Goal: Ask a question: Seek information or help from site administrators or community

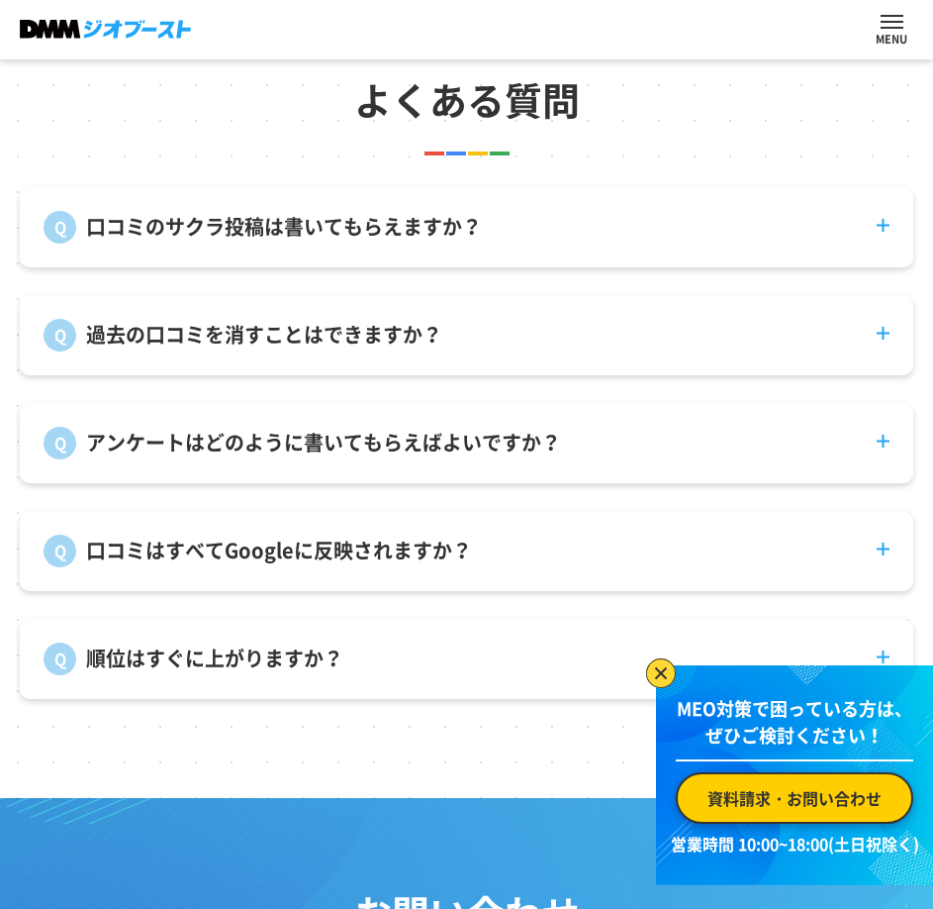
scroll to position [6796, 0]
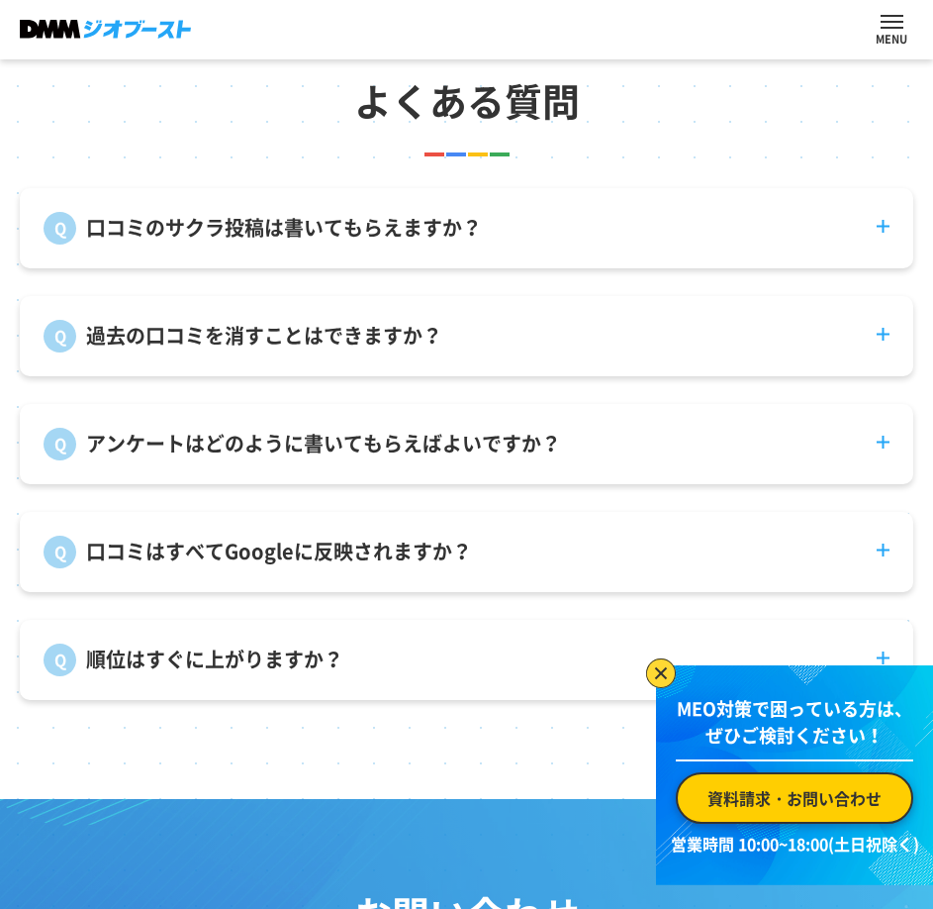
click at [877, 244] on dt "口コミのサクラ投稿は書いてもらえますか？" at bounding box center [467, 216] width 894 height 56
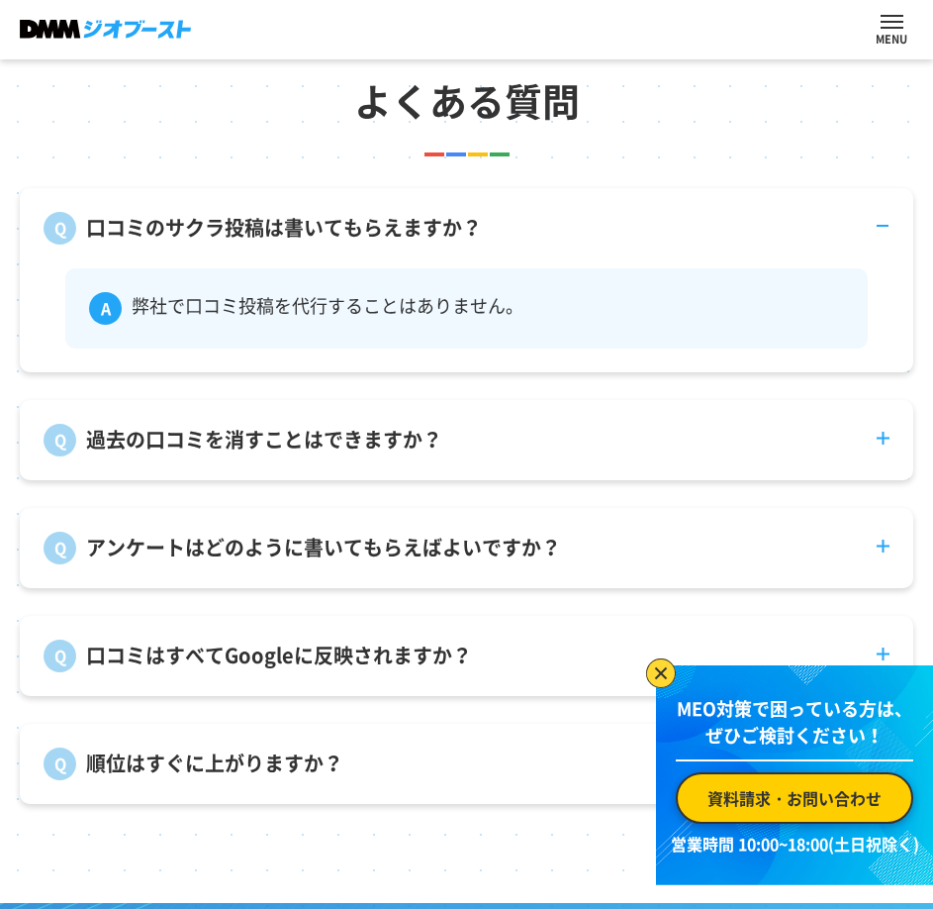
click at [877, 244] on dt "口コミのサクラ投稿は書いてもらえますか？" at bounding box center [467, 216] width 894 height 56
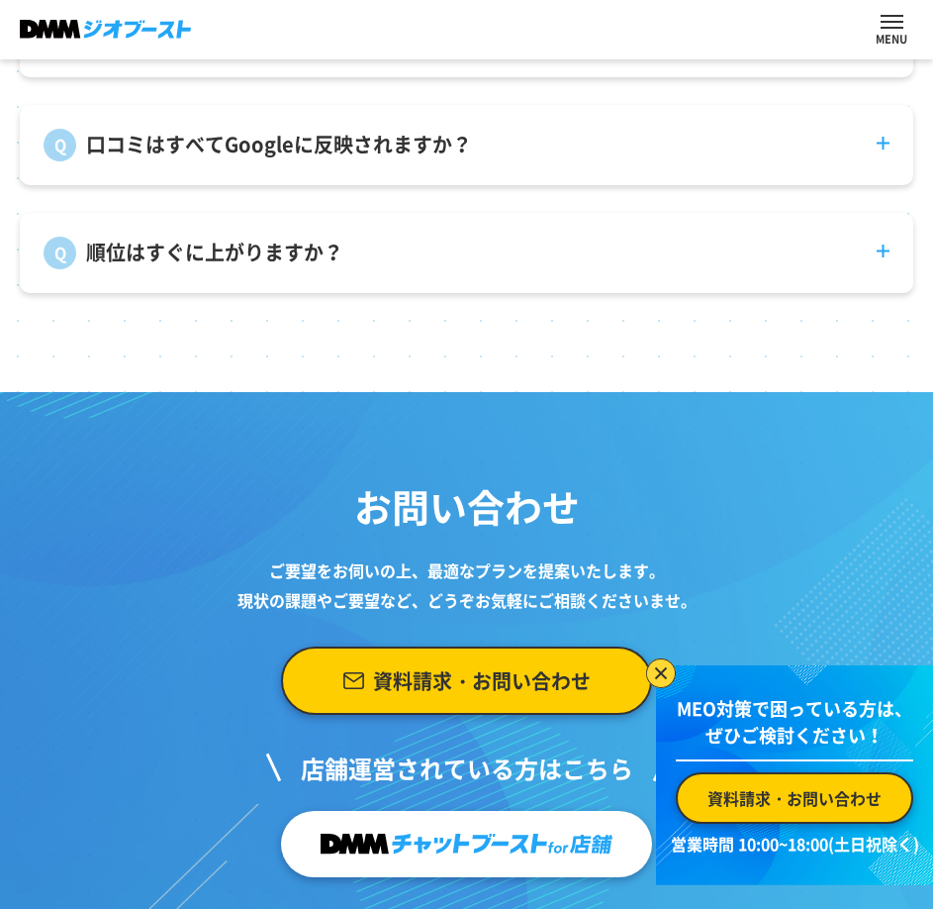
scroll to position [7480, 0]
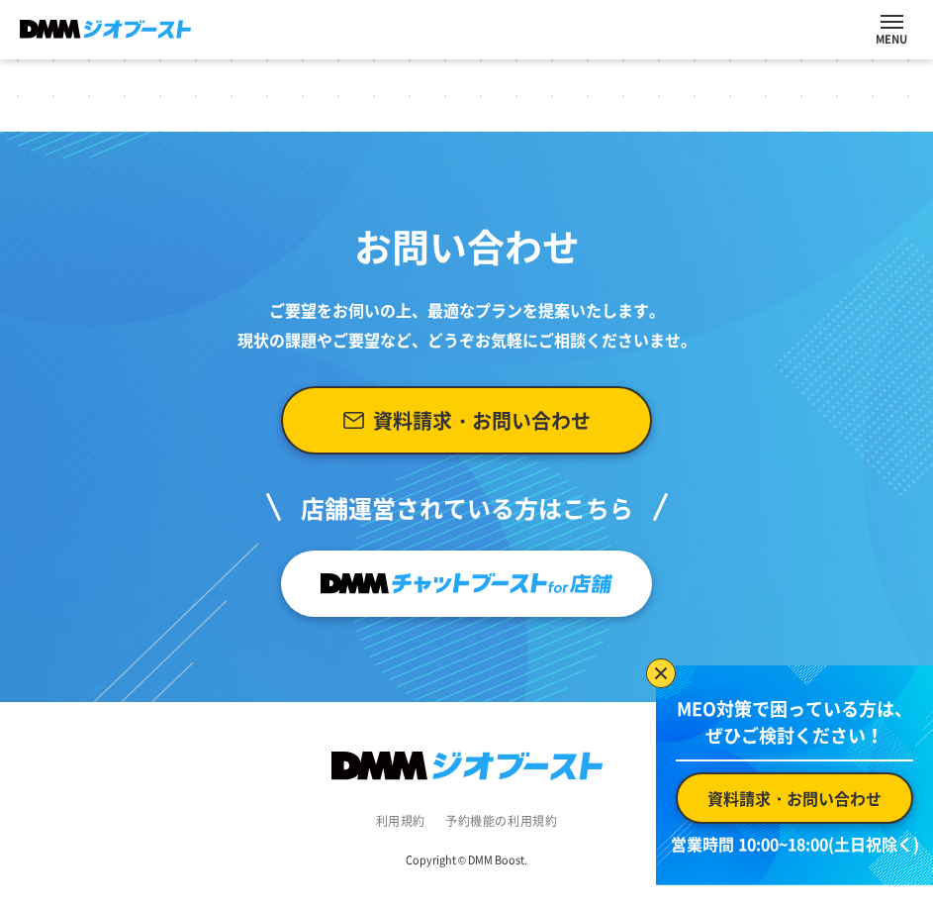
click at [479, 586] on img at bounding box center [467, 583] width 292 height 39
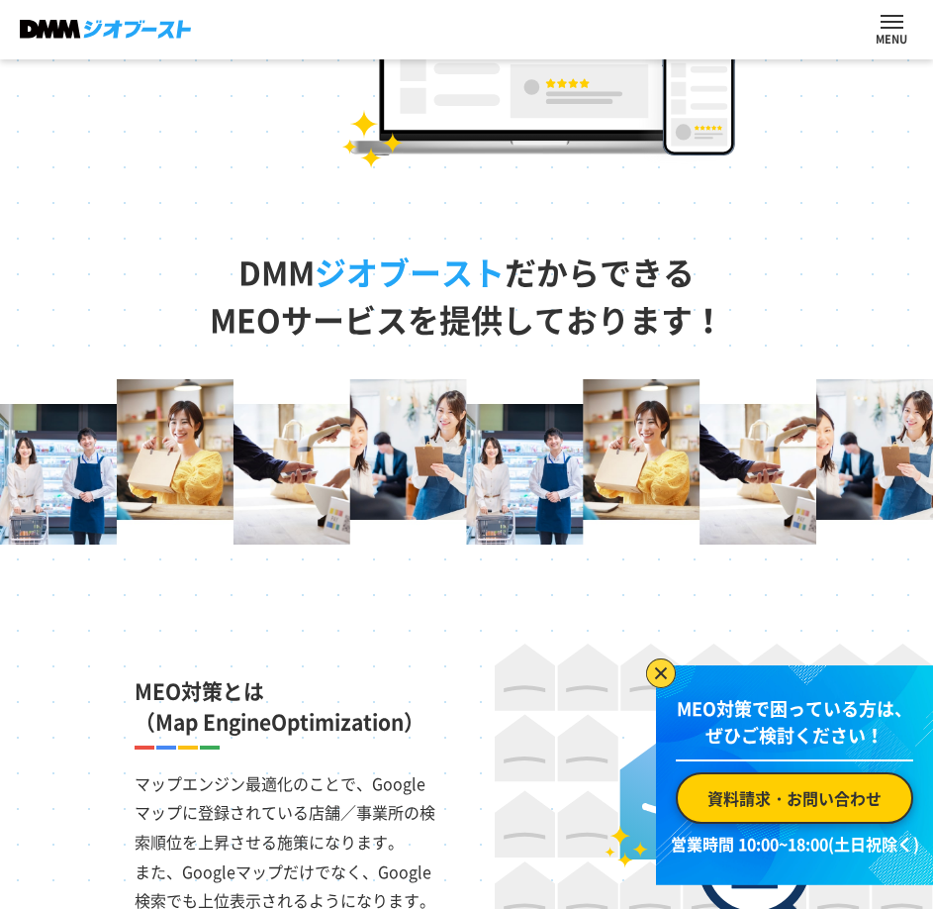
scroll to position [421, 0]
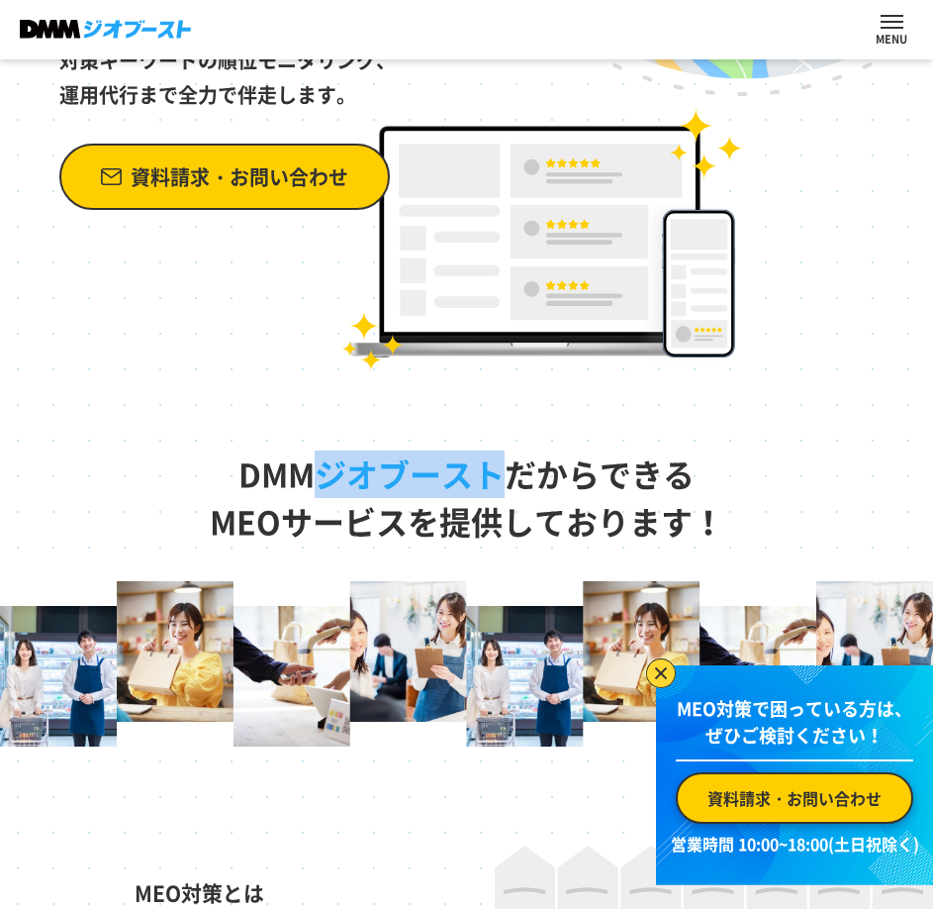
drag, startPoint x: 324, startPoint y: 470, endPoint x: 502, endPoint y: 479, distance: 178.4
click at [502, 479] on span "ジオブースト" at bounding box center [410, 473] width 190 height 47
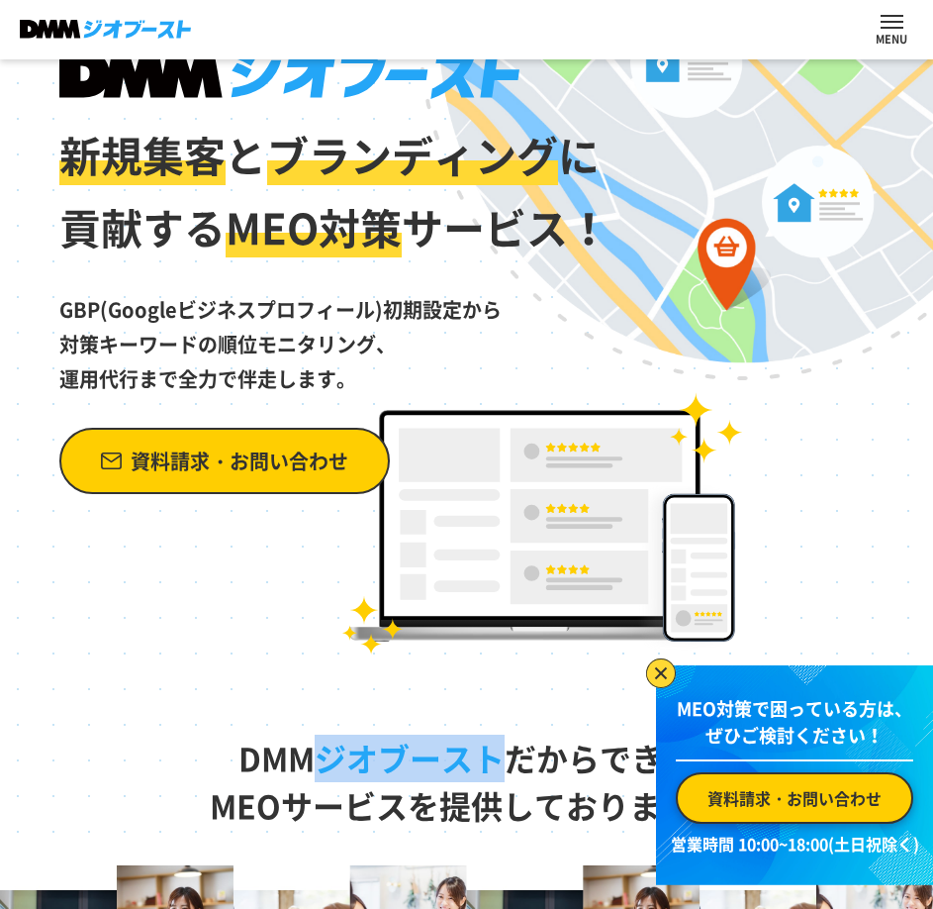
scroll to position [0, 0]
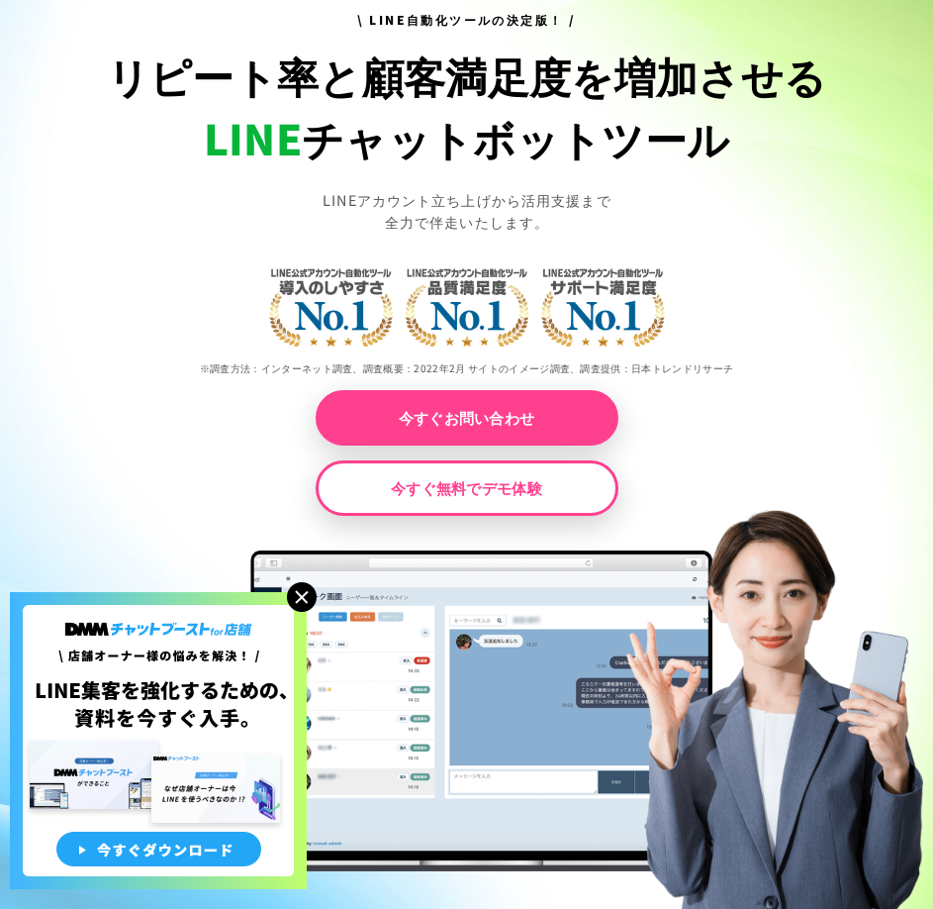
scroll to position [198, 0]
click at [302, 598] on img at bounding box center [302, 597] width 30 height 30
click at [303, 596] on img at bounding box center [302, 597] width 30 height 30
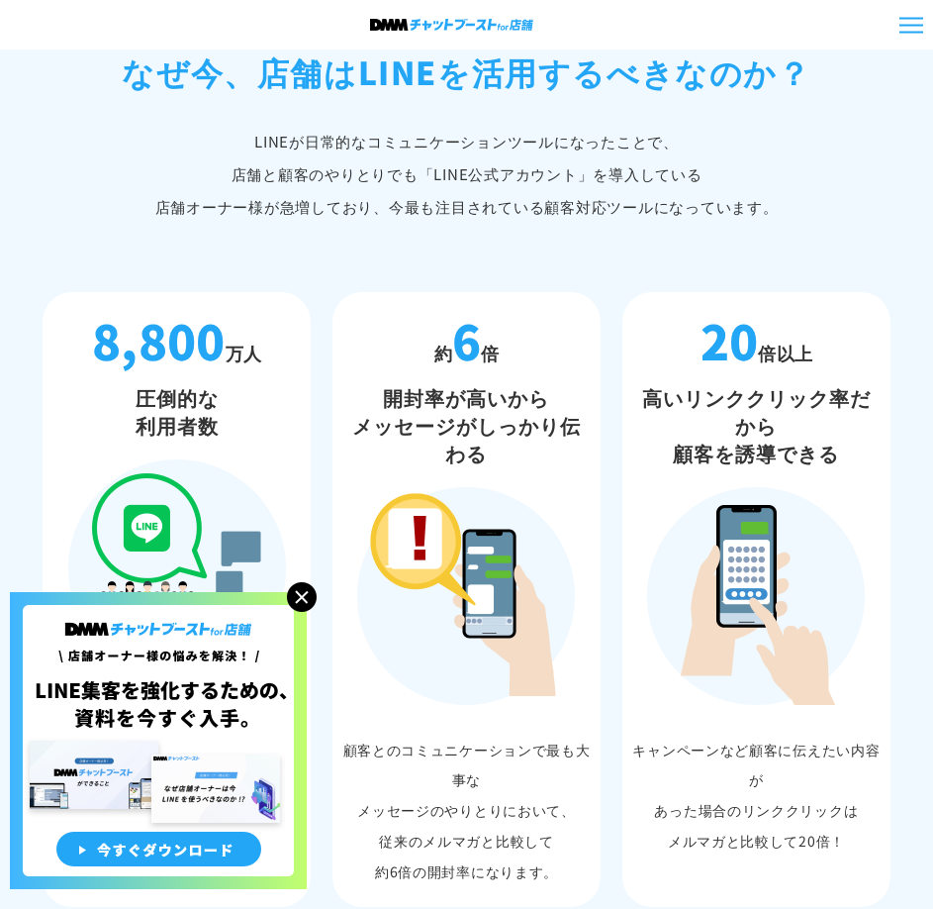
scroll to position [1319, 0]
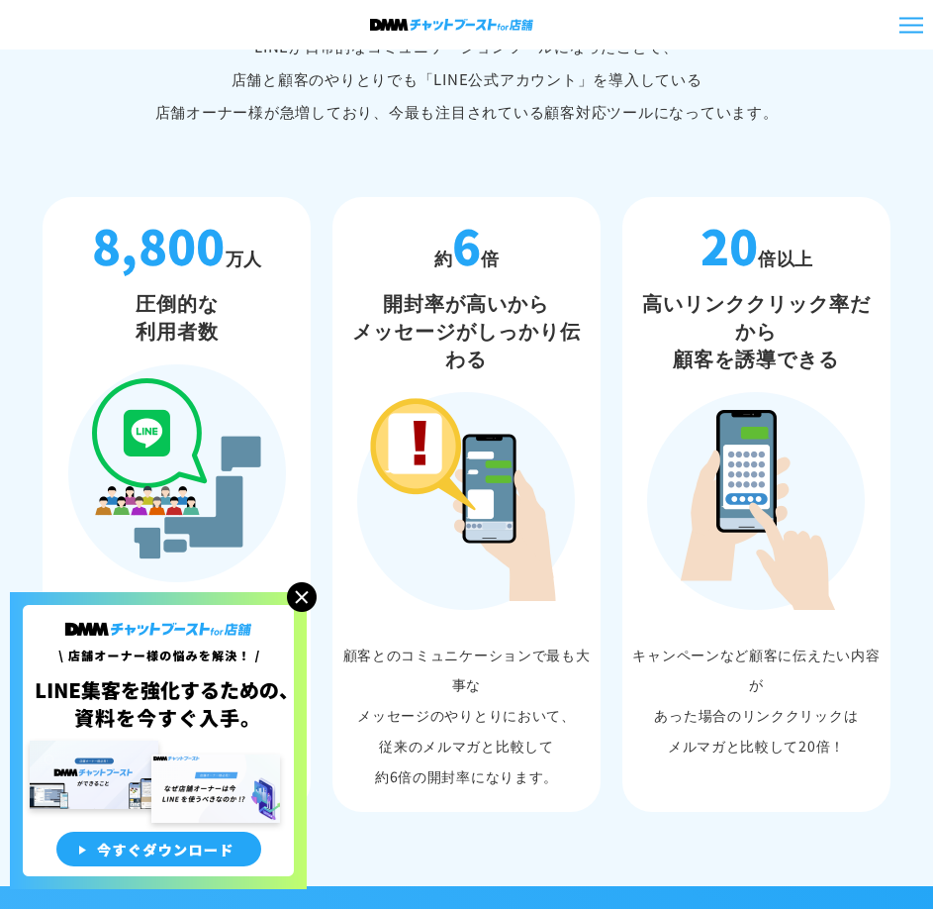
click at [303, 604] on img at bounding box center [302, 597] width 30 height 30
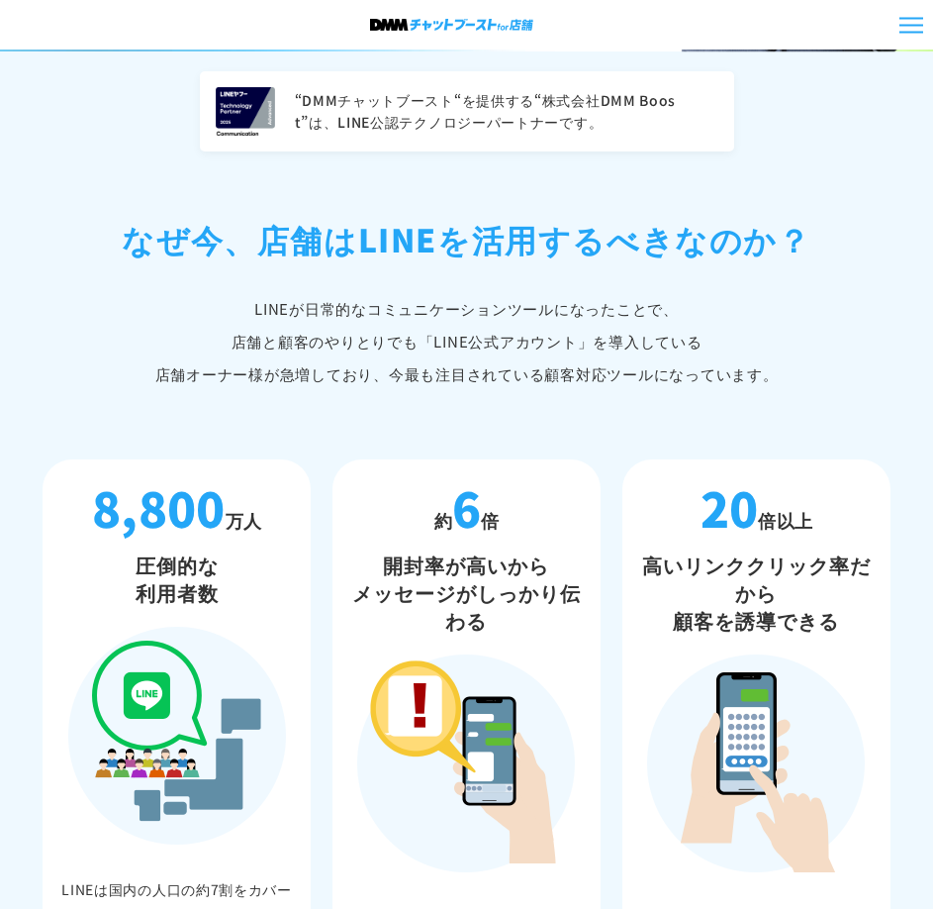
scroll to position [0, 0]
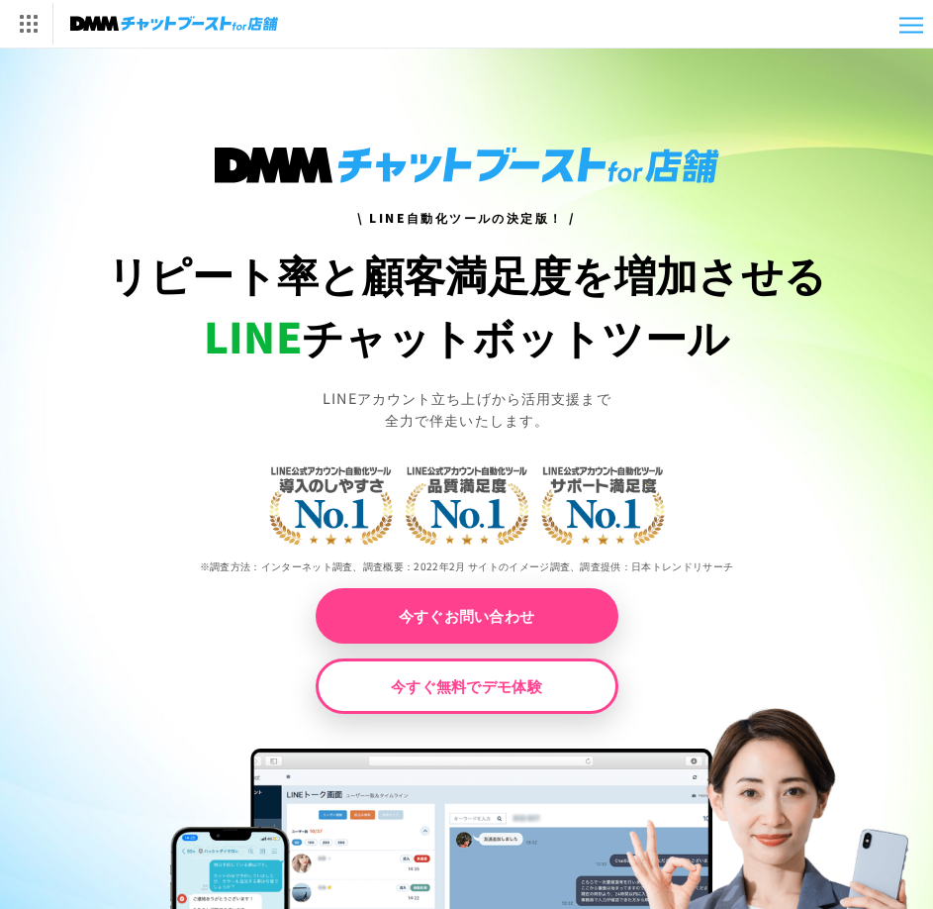
click at [812, 408] on p "LINEアカウント立ち上げから活用支援まで 全力で伴走いたします。" at bounding box center [467, 408] width 869 height 43
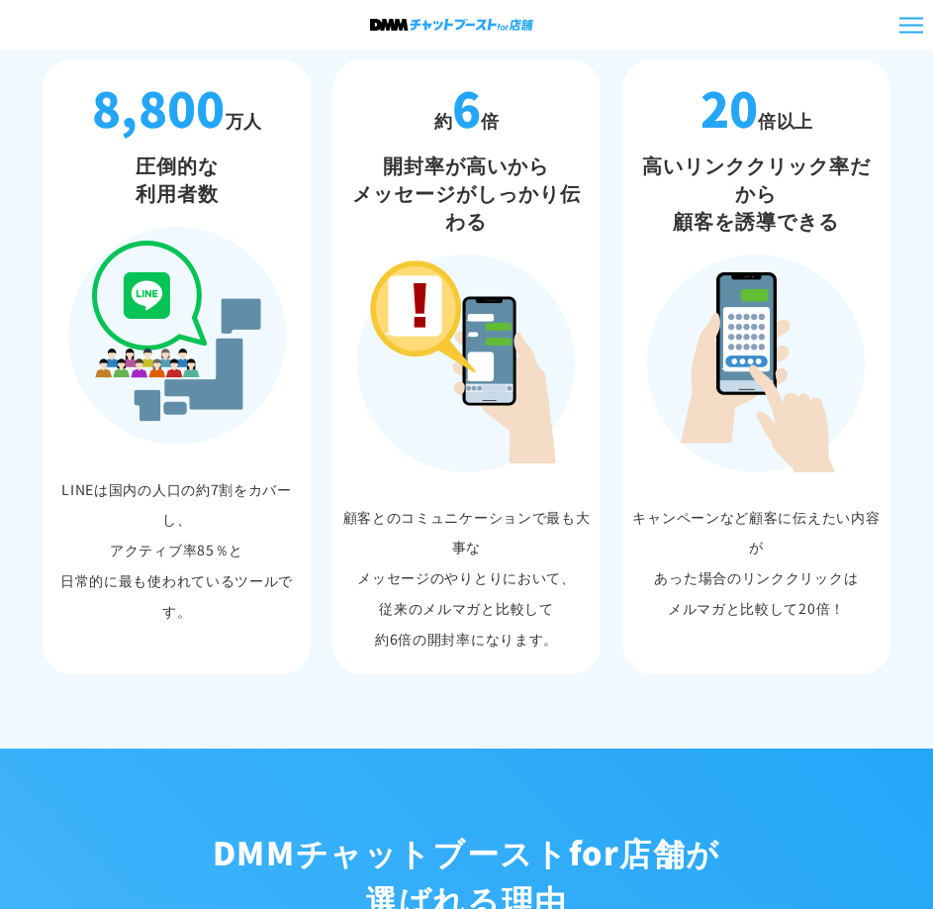
scroll to position [1584, 0]
